Goal: Transaction & Acquisition: Purchase product/service

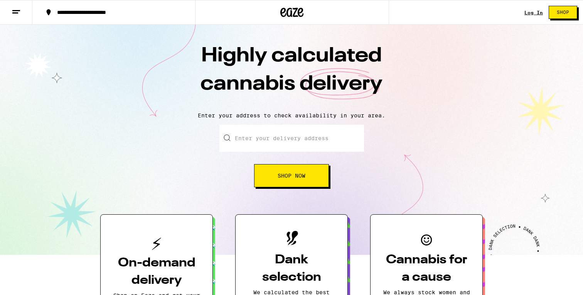
click at [532, 11] on link "Log In" at bounding box center [533, 12] width 19 height 5
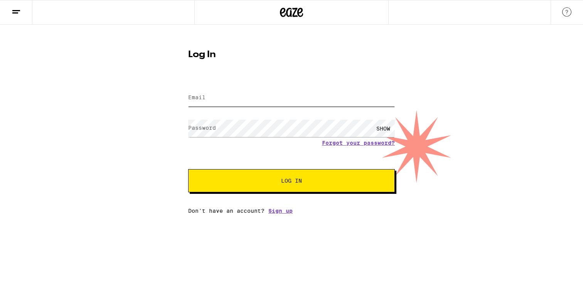
click at [241, 97] on input "Email" at bounding box center [291, 97] width 207 height 17
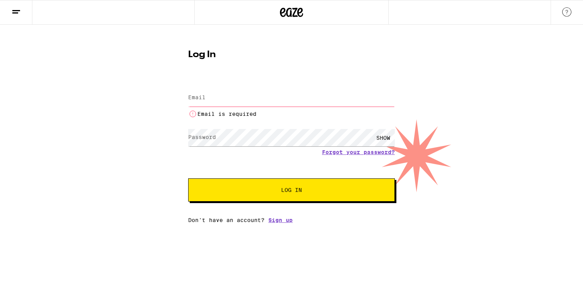
type input "[EMAIL_ADDRESS][DOMAIN_NAME]"
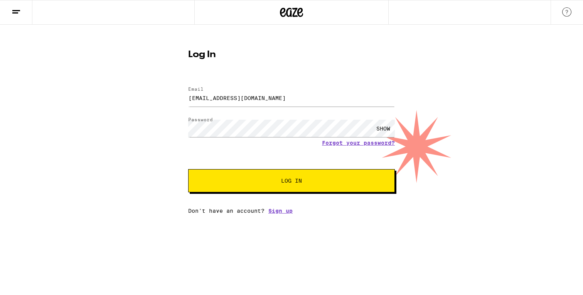
click at [265, 185] on button "Log In" at bounding box center [291, 180] width 207 height 23
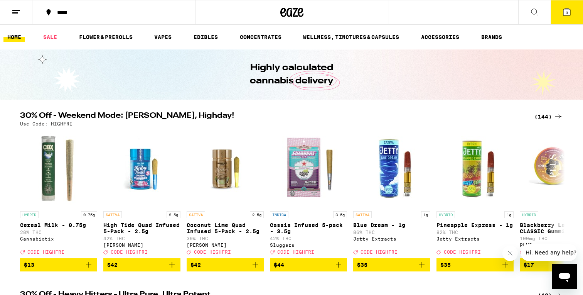
click at [567, 19] on button "3" at bounding box center [567, 12] width 32 height 24
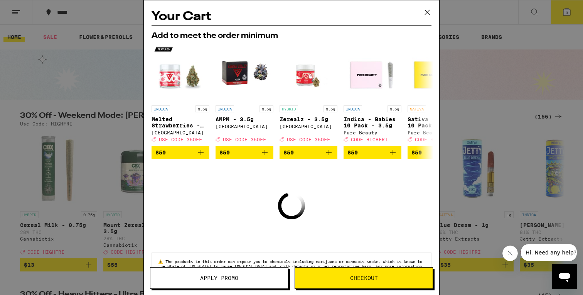
scroll to position [27, 0]
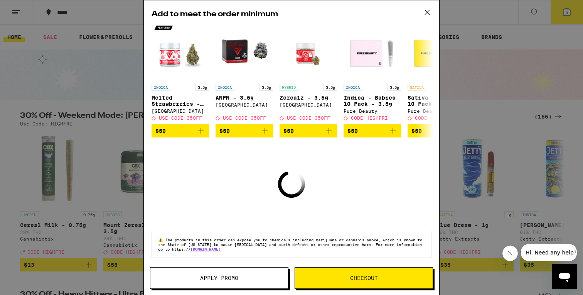
click at [424, 15] on icon at bounding box center [427, 13] width 12 height 12
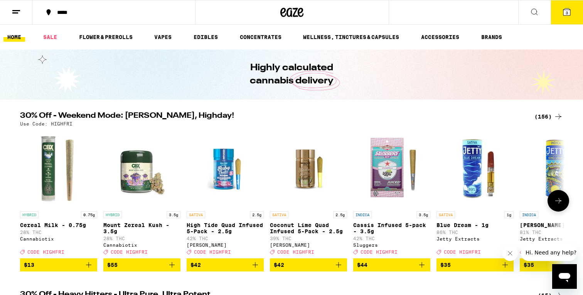
click at [170, 269] on icon "Add to bag" at bounding box center [171, 264] width 9 height 9
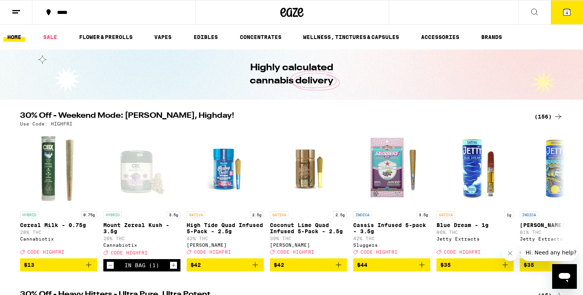
click at [571, 12] on icon at bounding box center [566, 11] width 9 height 9
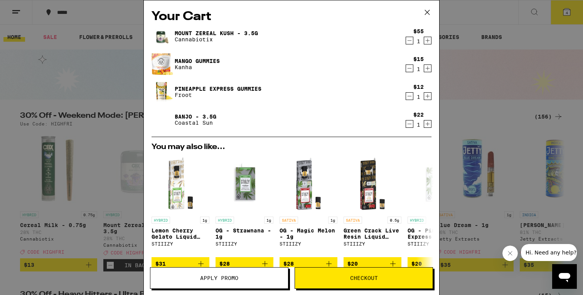
click at [411, 122] on icon "Decrement" at bounding box center [409, 123] width 7 height 9
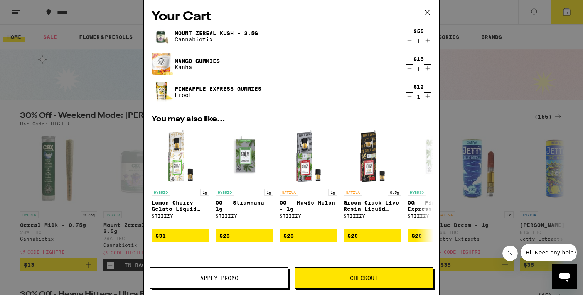
click at [409, 101] on icon "Decrement" at bounding box center [409, 95] width 7 height 9
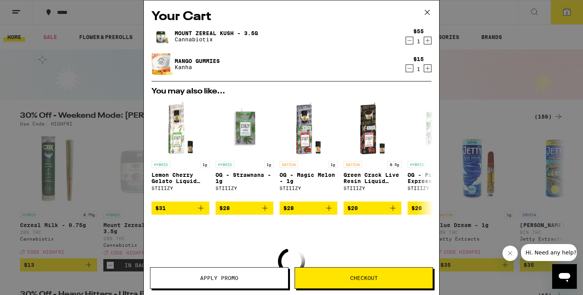
click at [408, 71] on icon "Decrement" at bounding box center [409, 68] width 7 height 9
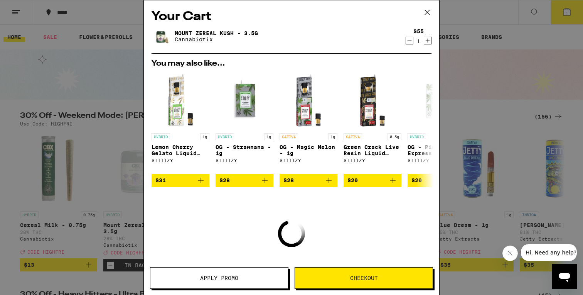
click at [407, 40] on icon "Decrement" at bounding box center [409, 40] width 7 height 9
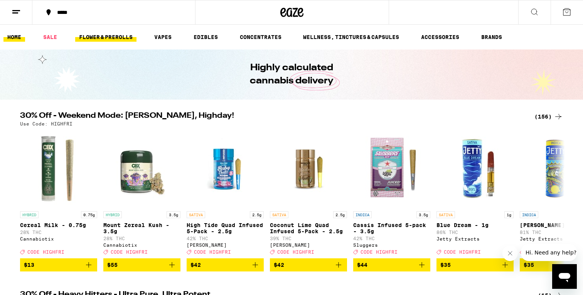
click at [112, 38] on link "FLOWER & PREROLLS" at bounding box center [105, 36] width 61 height 9
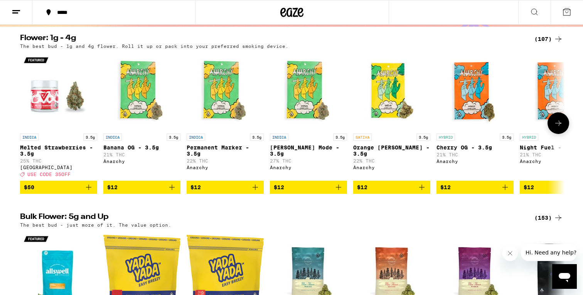
scroll to position [76, 0]
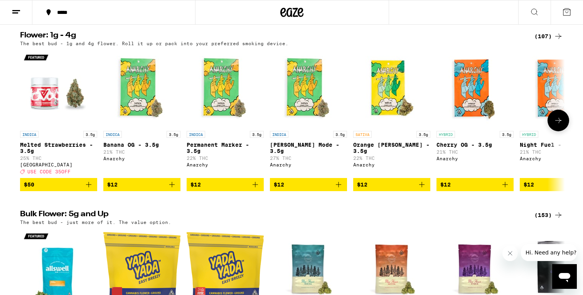
click at [558, 125] on icon at bounding box center [558, 120] width 9 height 9
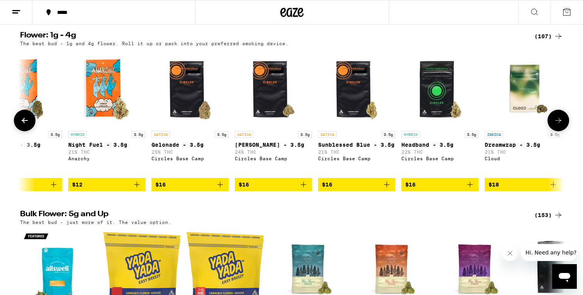
scroll to position [0, 459]
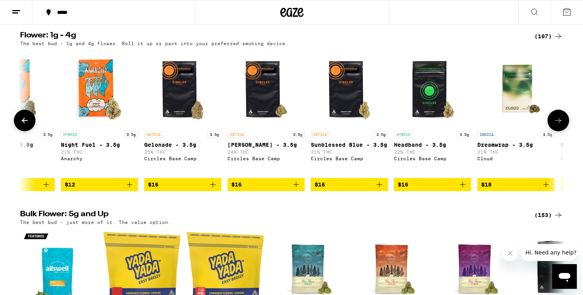
click at [558, 125] on icon at bounding box center [558, 120] width 9 height 9
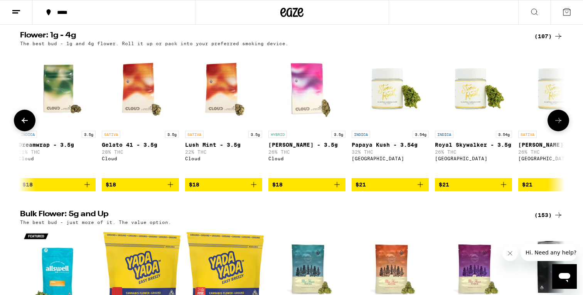
click at [558, 125] on icon at bounding box center [558, 120] width 9 height 9
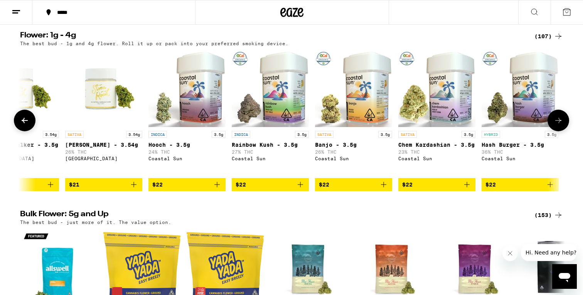
scroll to position [0, 1376]
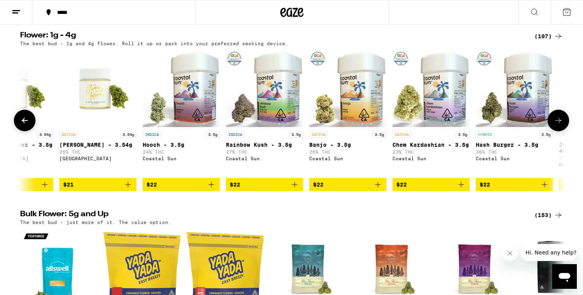
click at [565, 125] on button at bounding box center [558, 120] width 22 height 22
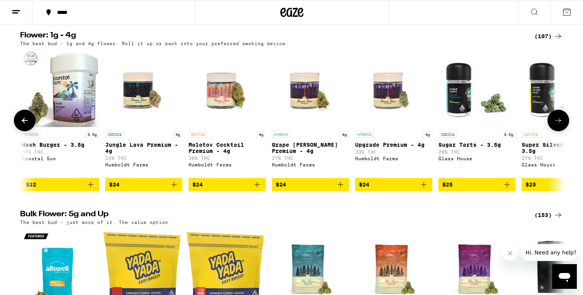
scroll to position [0, 1835]
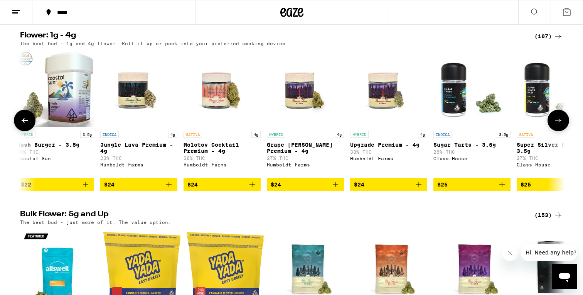
click at [27, 125] on icon at bounding box center [24, 120] width 9 height 9
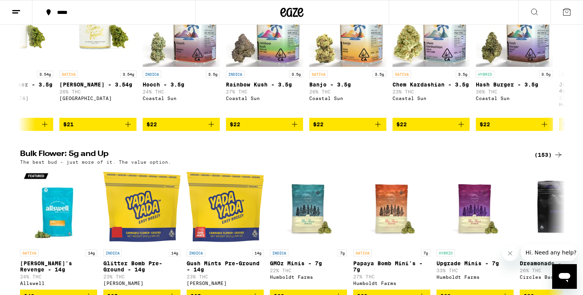
scroll to position [135, 0]
